Goal: Task Accomplishment & Management: Use online tool/utility

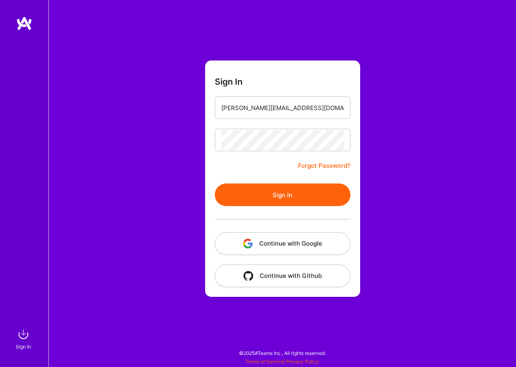
click at [280, 196] on button "Sign In" at bounding box center [283, 195] width 136 height 23
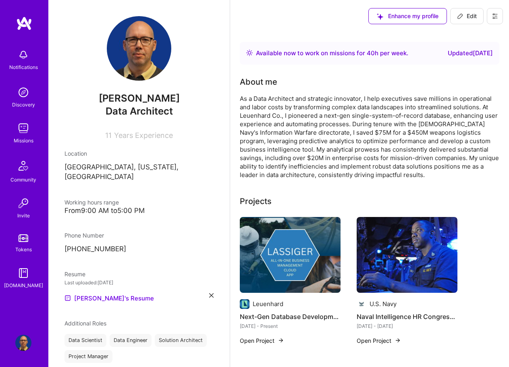
click at [18, 60] on img at bounding box center [23, 55] width 16 height 16
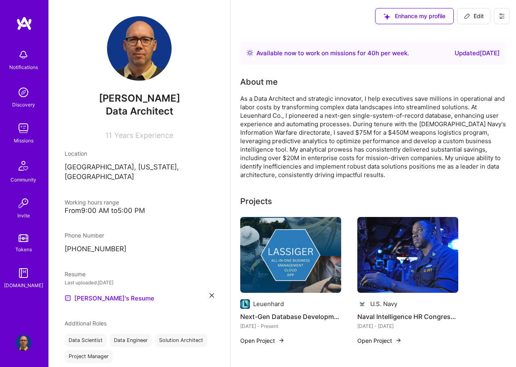
click at [27, 134] on img at bounding box center [23, 128] width 16 height 16
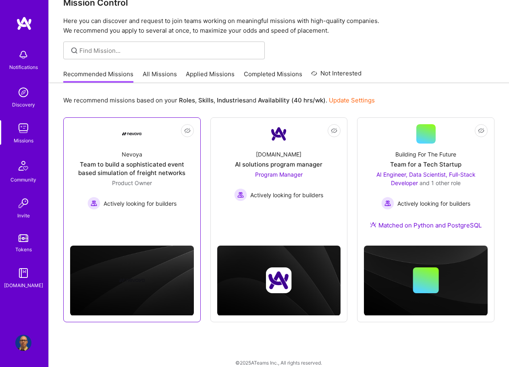
scroll to position [28, 0]
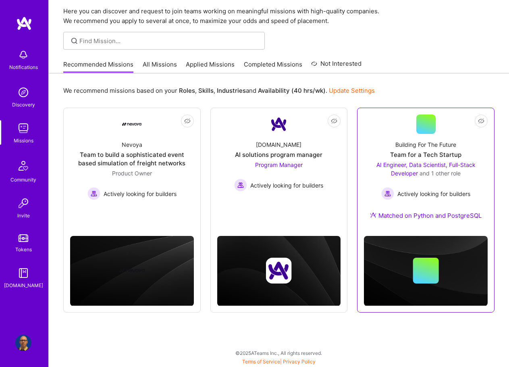
click at [427, 211] on div "Building For The Future Team for a Tech Startup AI Engineer, Data Scientist, Fu…" at bounding box center [426, 182] width 124 height 96
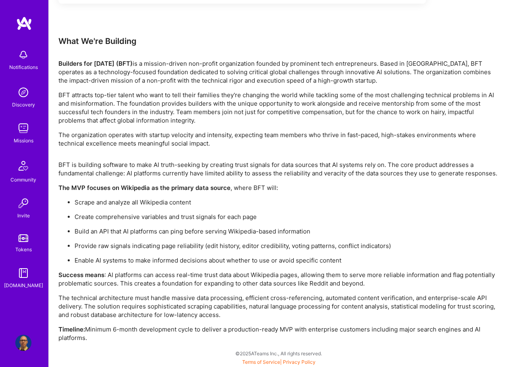
scroll to position [1316, 0]
